Goal: Navigation & Orientation: Find specific page/section

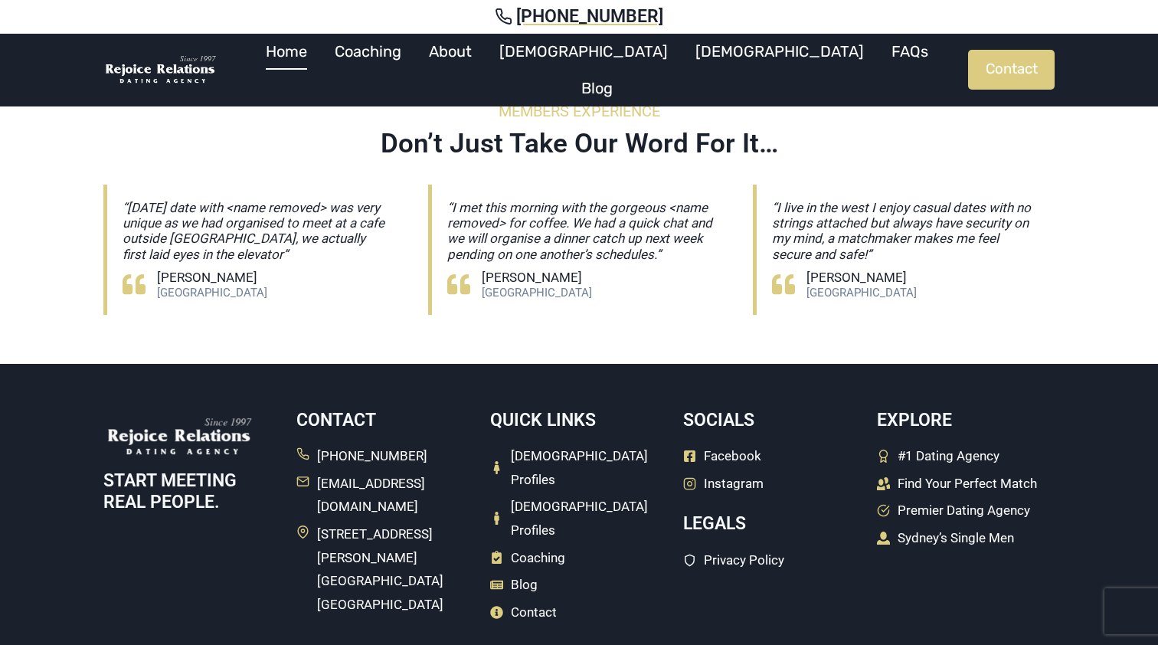
scroll to position [4422, 0]
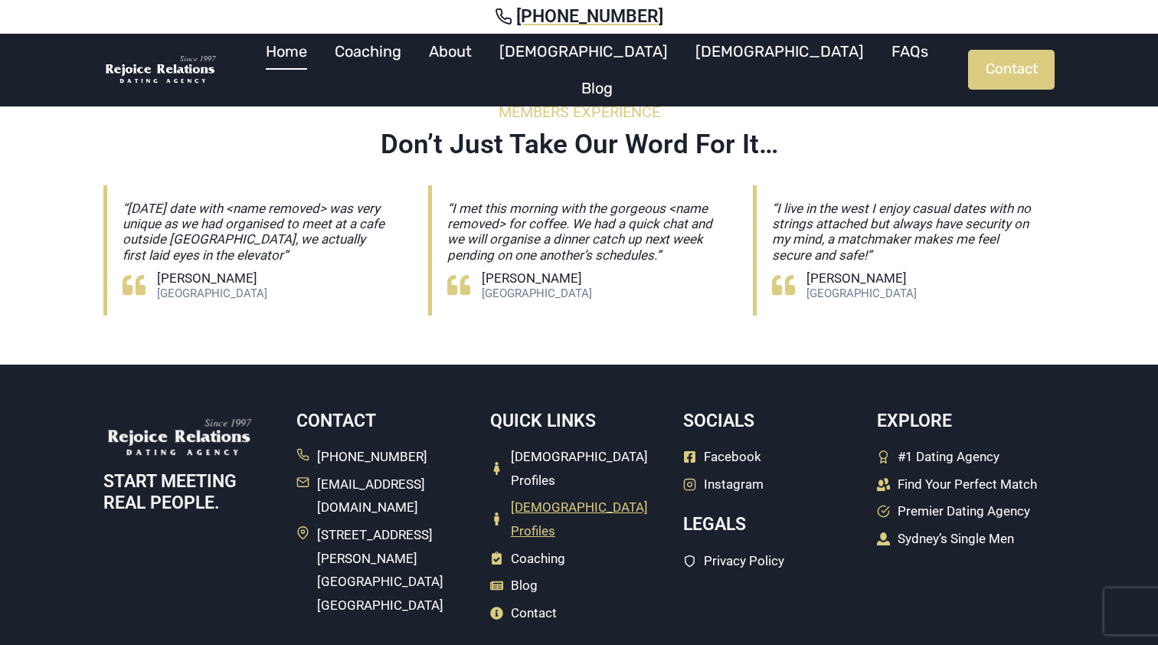
click at [542, 496] on span "[DEMOGRAPHIC_DATA] Profiles" at bounding box center [589, 519] width 157 height 47
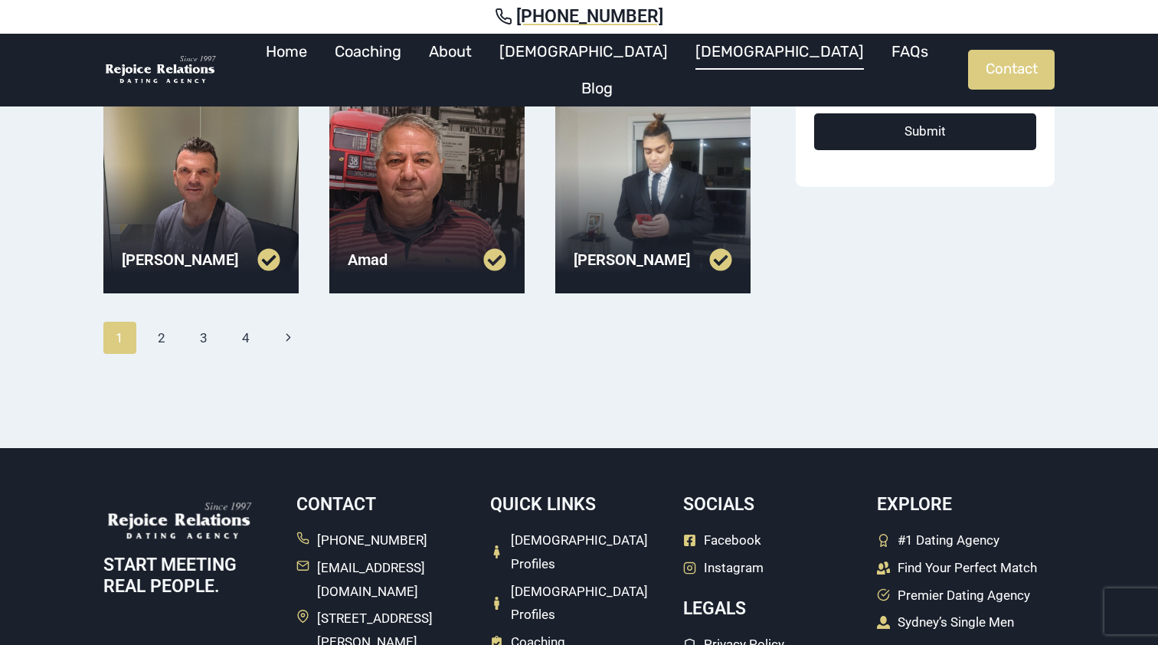
scroll to position [591, 0]
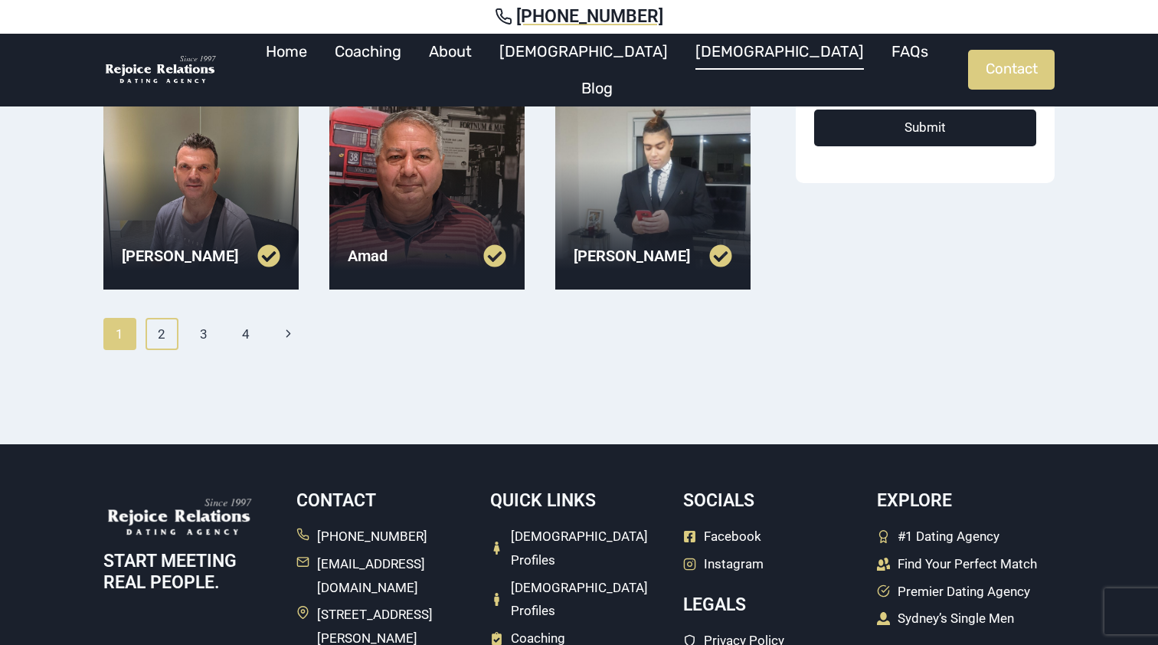
click at [157, 338] on link "2" at bounding box center [162, 334] width 33 height 32
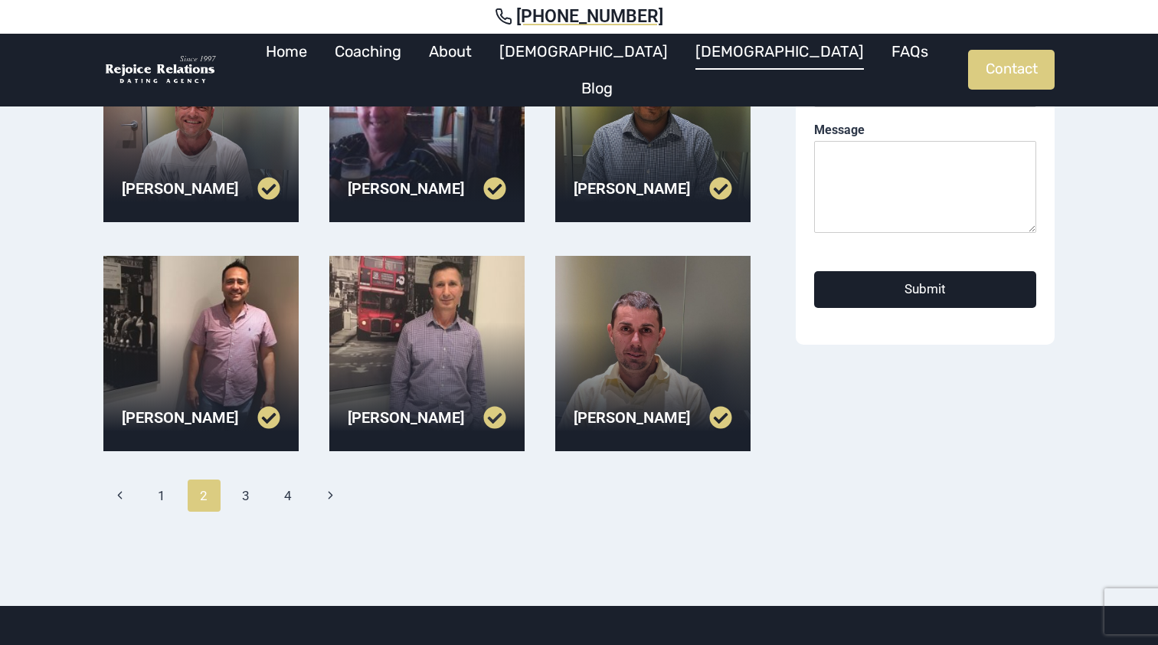
scroll to position [552, 0]
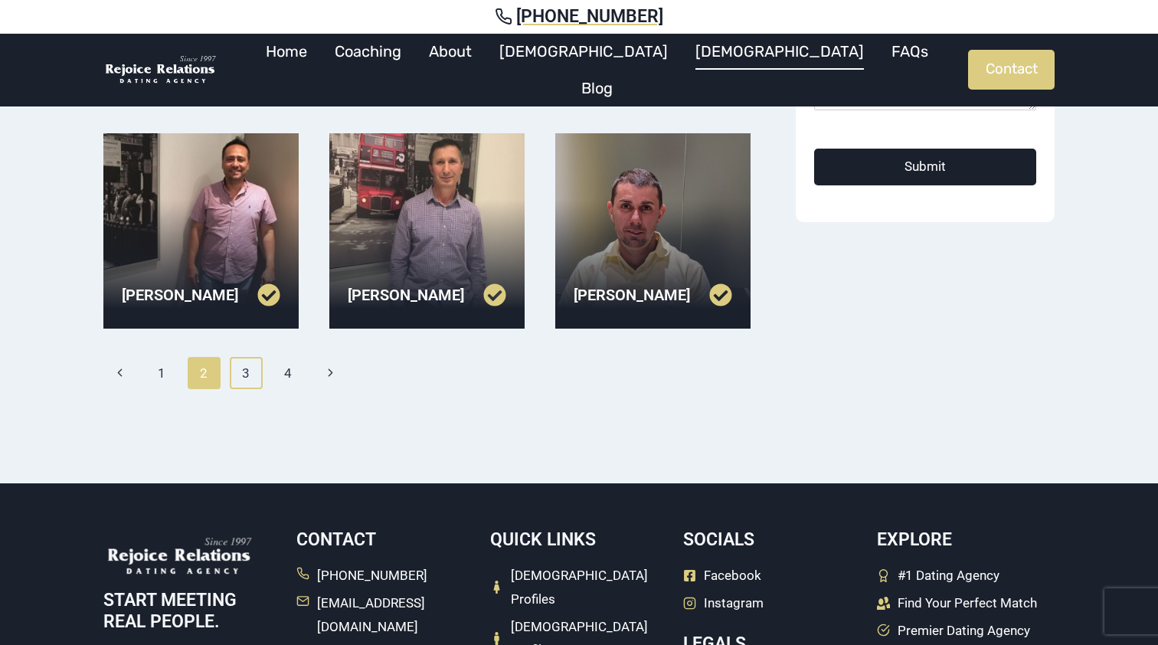
click at [247, 372] on link "3" at bounding box center [246, 373] width 33 height 32
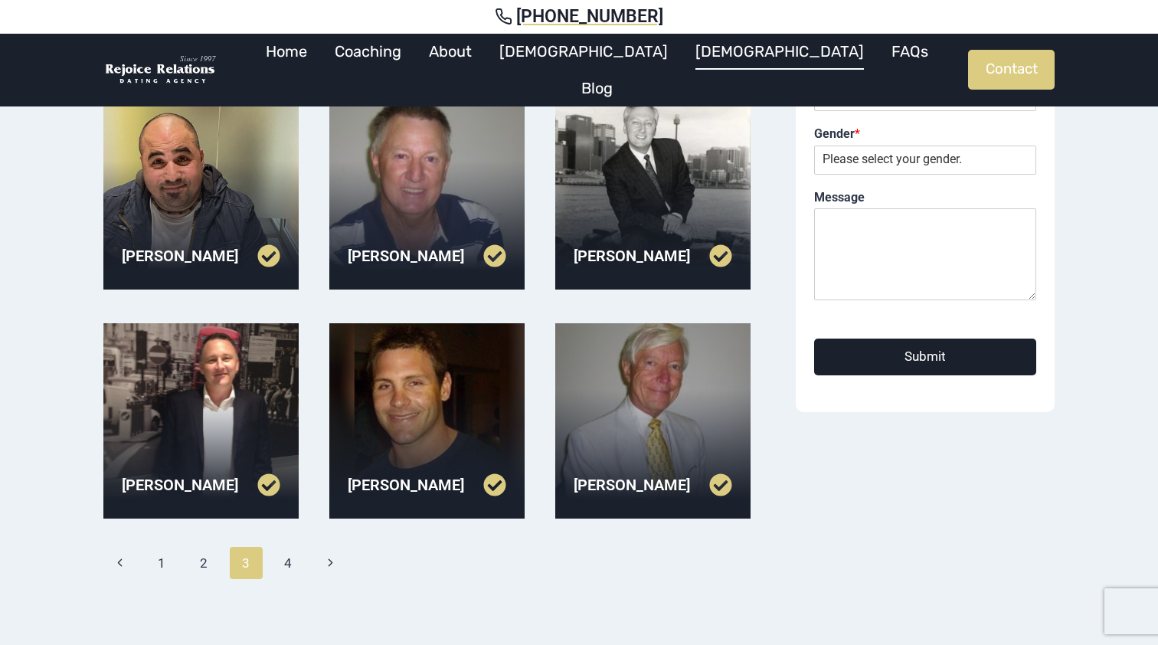
scroll to position [450, 0]
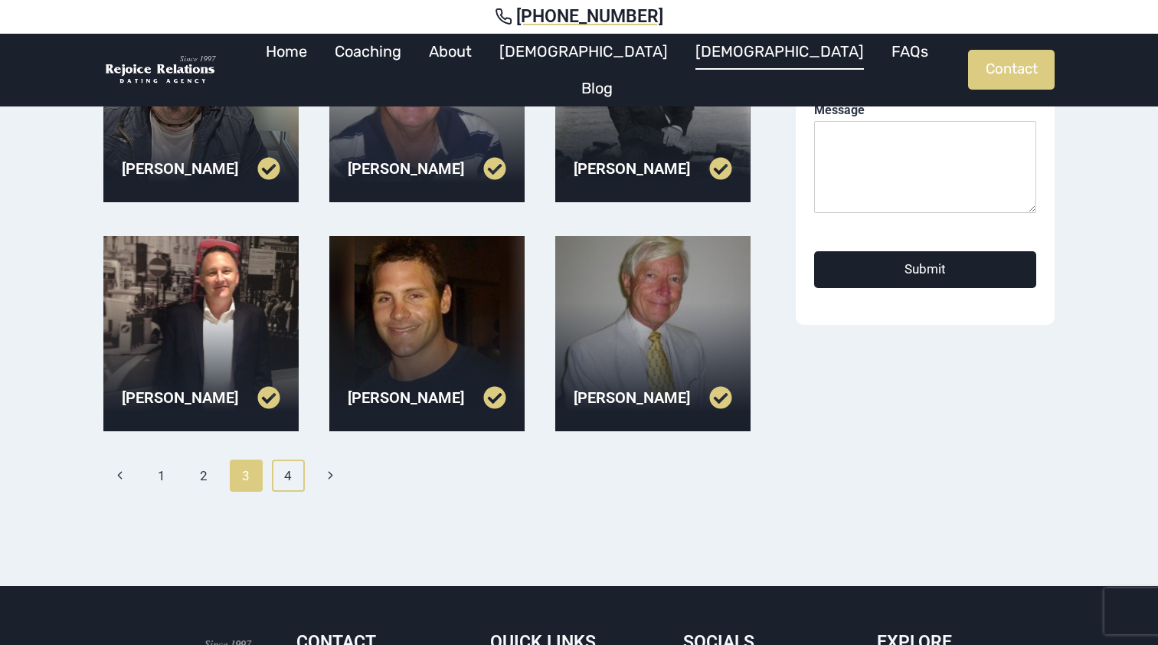
click at [283, 479] on link "4" at bounding box center [288, 476] width 33 height 32
